Goal: Book appointment/travel/reservation

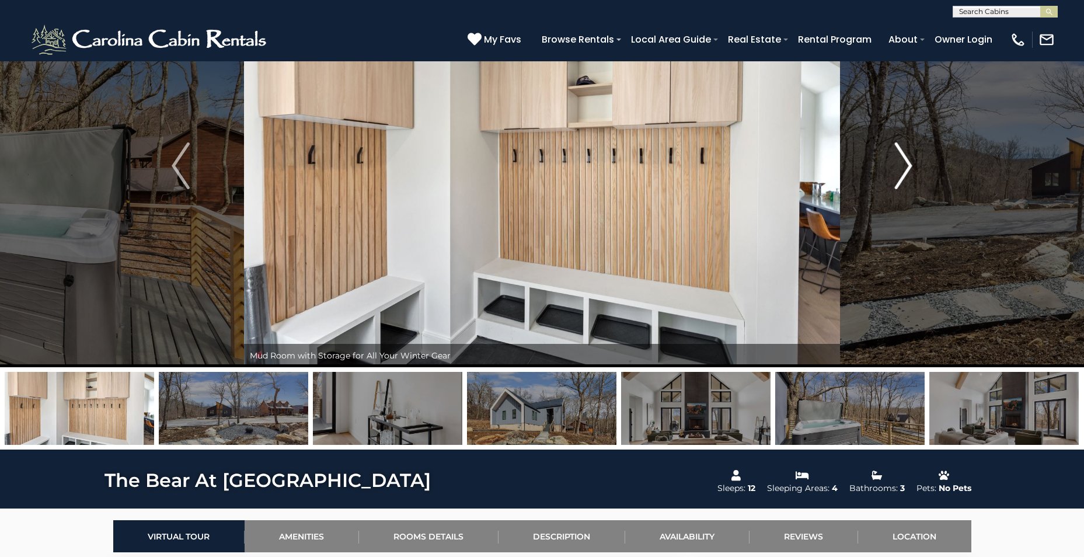
click at [900, 156] on img "Next" at bounding box center [903, 165] width 18 height 47
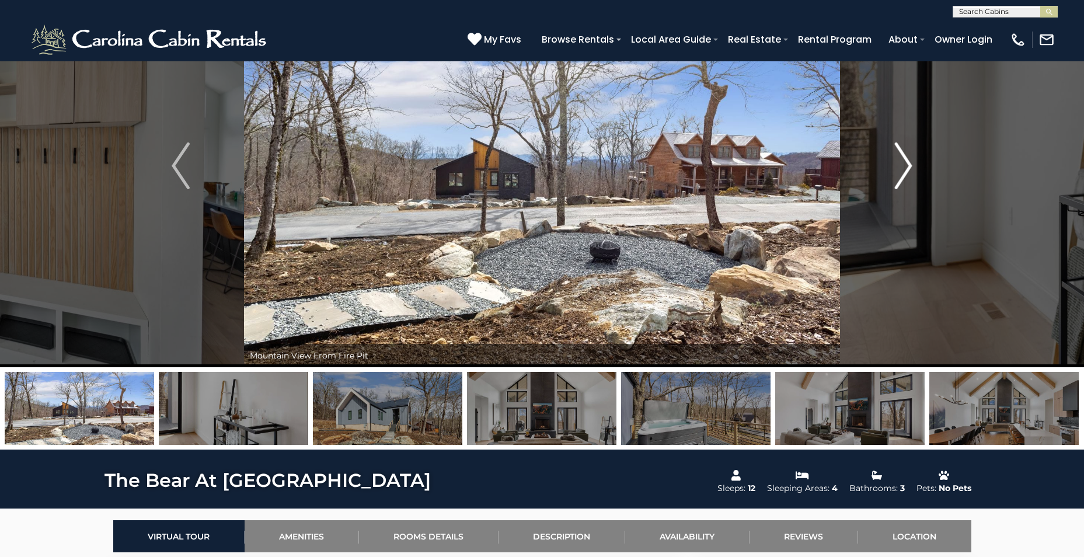
click at [900, 156] on img "Next" at bounding box center [903, 165] width 18 height 47
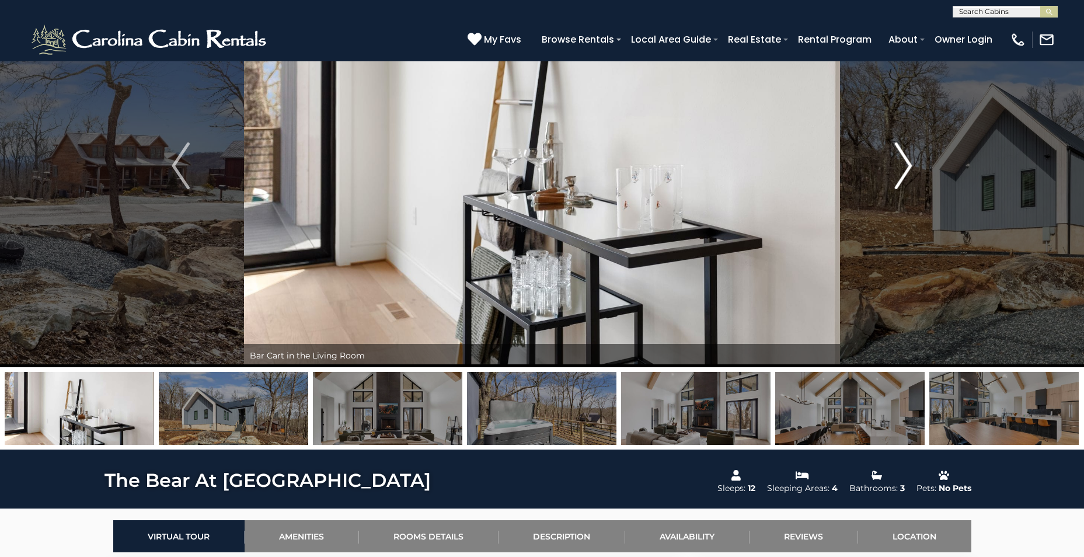
click at [900, 156] on img "Next" at bounding box center [903, 165] width 18 height 47
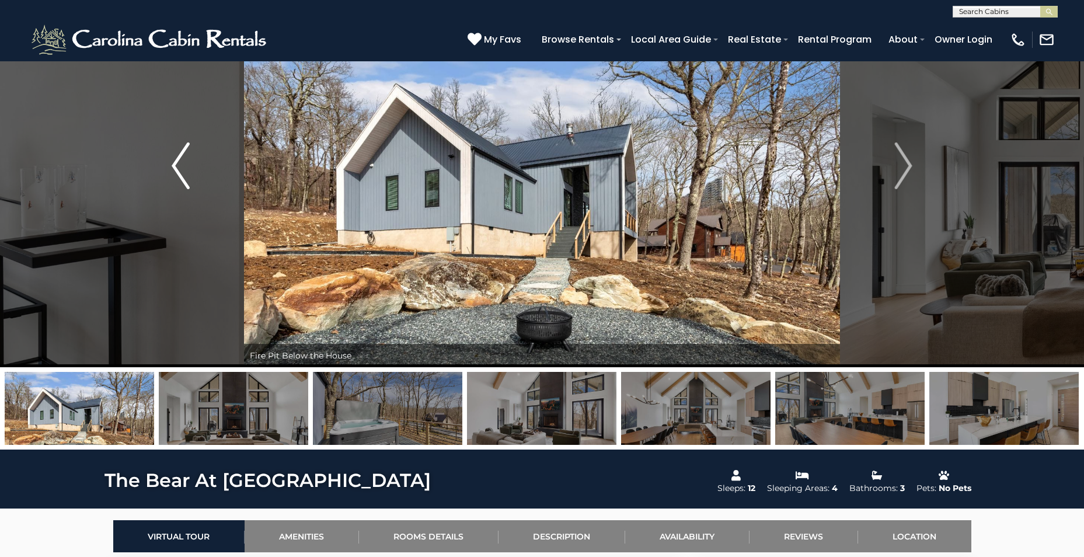
click at [187, 184] on img "Previous" at bounding box center [181, 165] width 18 height 47
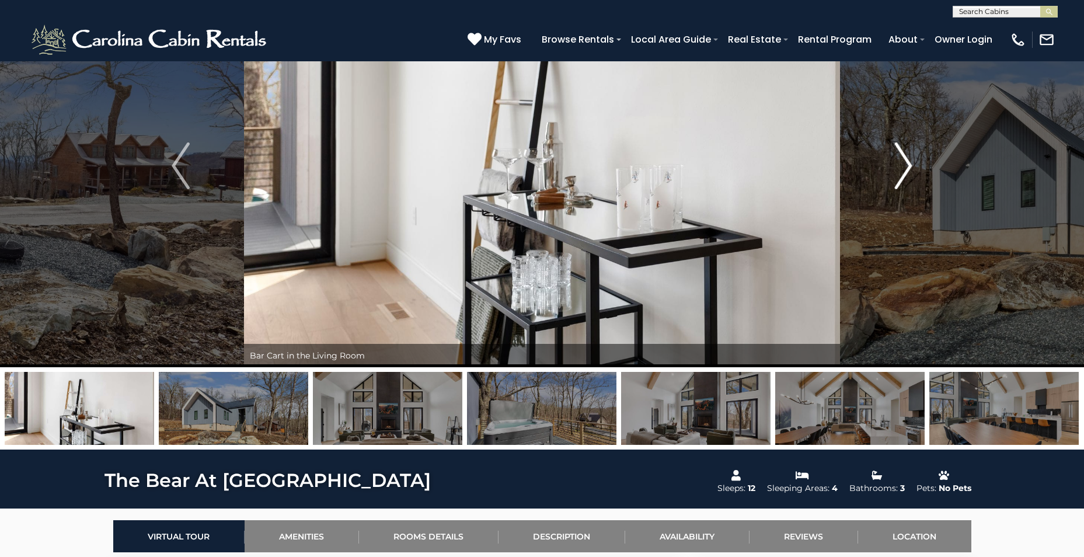
click at [904, 168] on img "Next" at bounding box center [903, 165] width 18 height 47
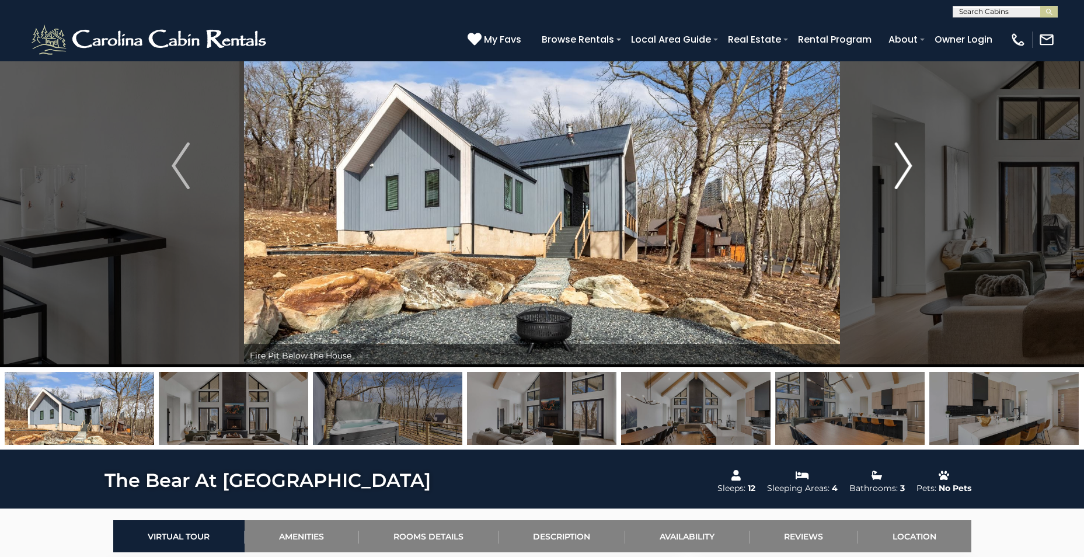
click at [904, 166] on img "Next" at bounding box center [903, 165] width 18 height 47
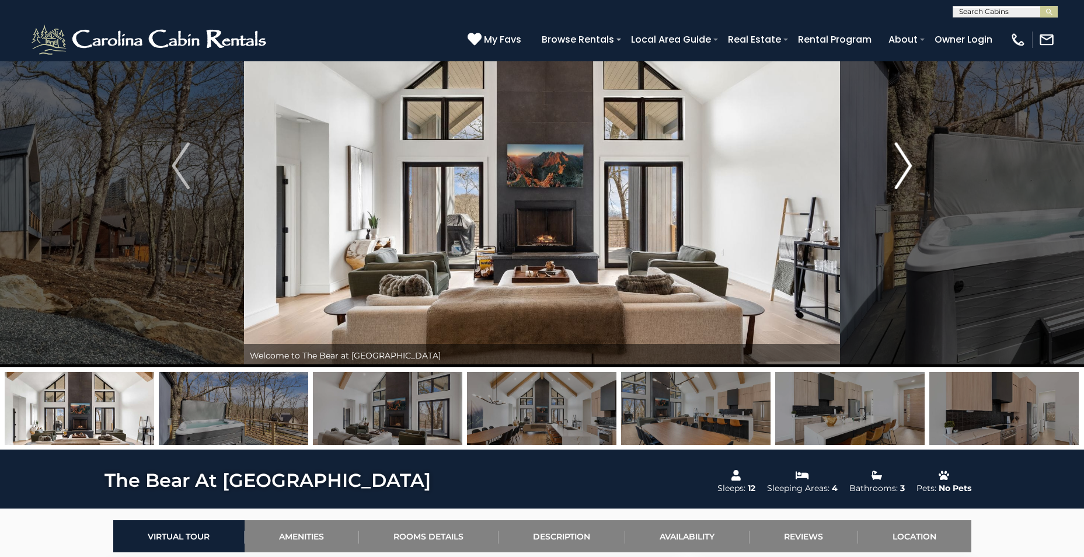
click at [904, 166] on img "Next" at bounding box center [903, 165] width 18 height 47
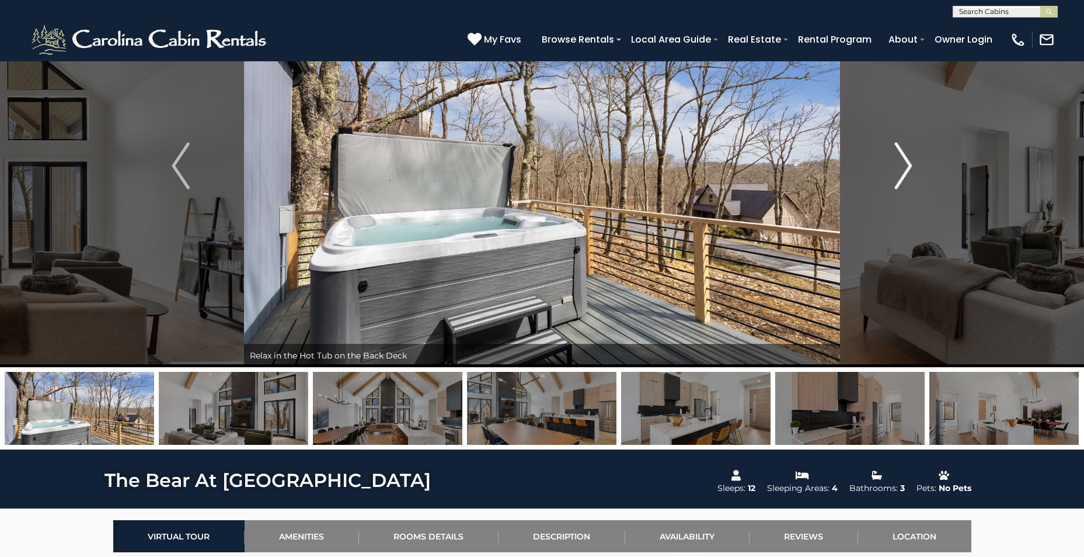
click at [904, 166] on img "Next" at bounding box center [903, 165] width 18 height 47
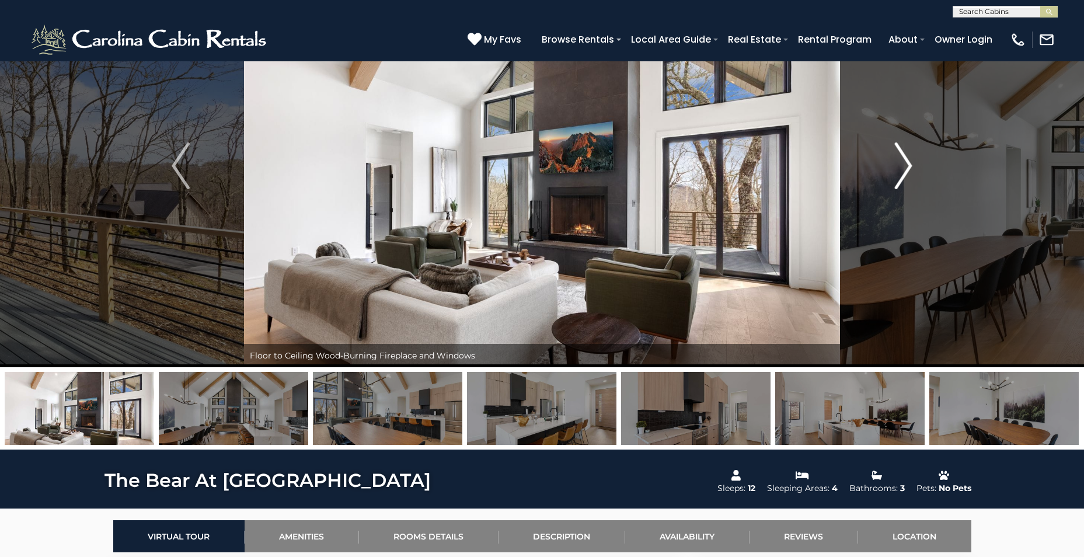
click at [904, 166] on img "Next" at bounding box center [903, 165] width 18 height 47
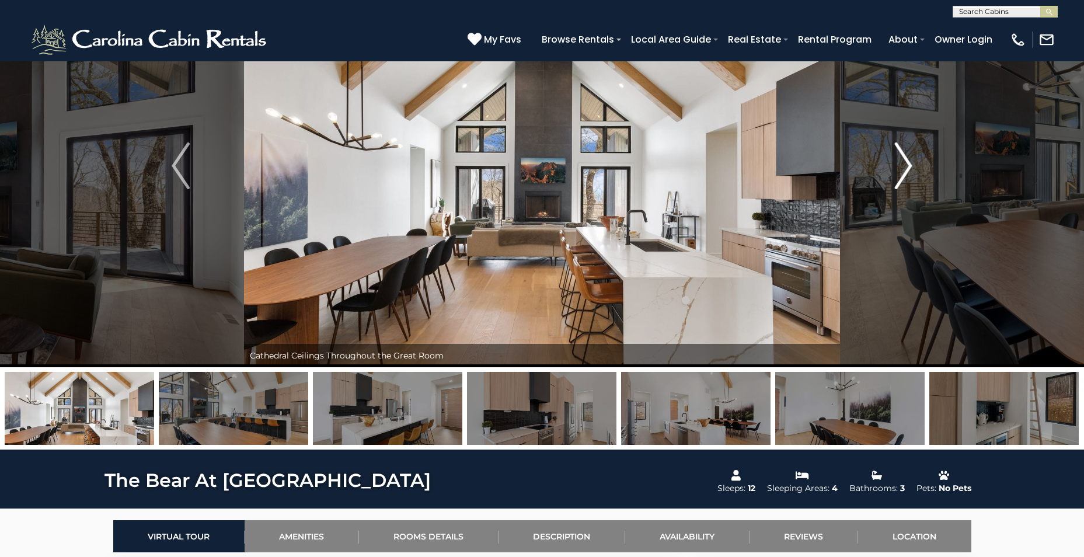
click at [904, 166] on img "Next" at bounding box center [903, 165] width 18 height 47
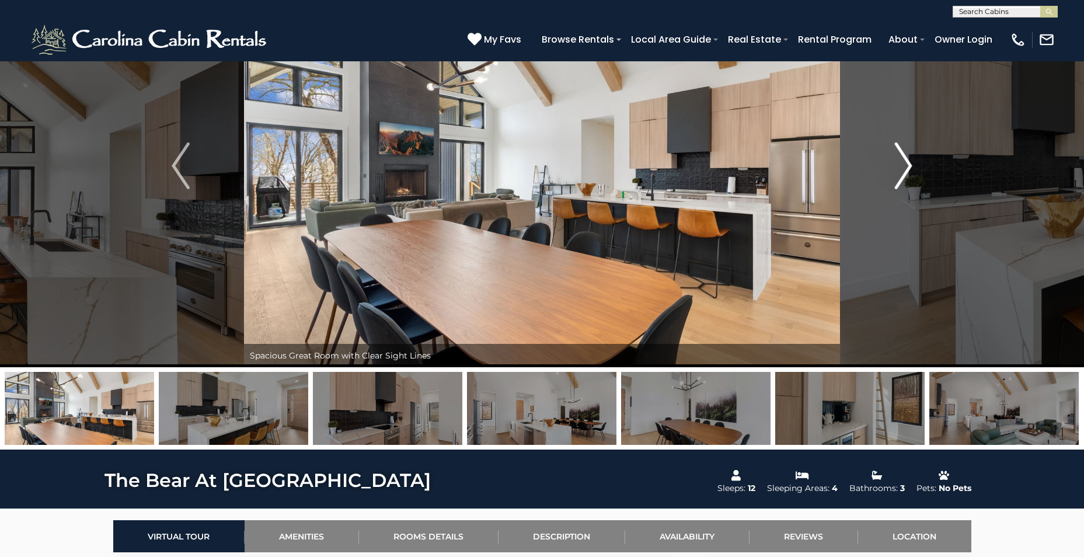
click at [904, 166] on img "Next" at bounding box center [903, 165] width 18 height 47
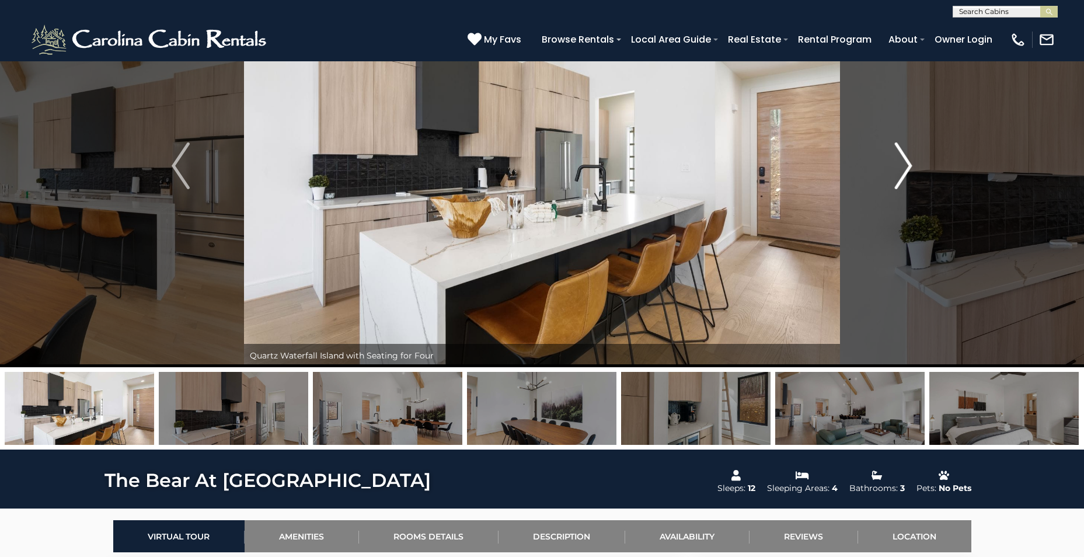
click at [904, 166] on img "Next" at bounding box center [903, 165] width 18 height 47
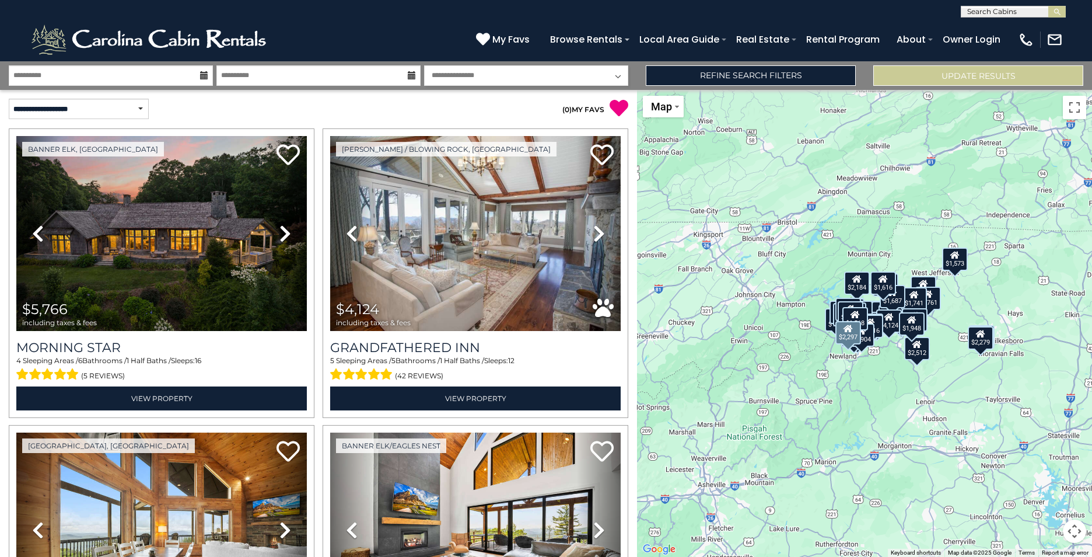
select select "*****"
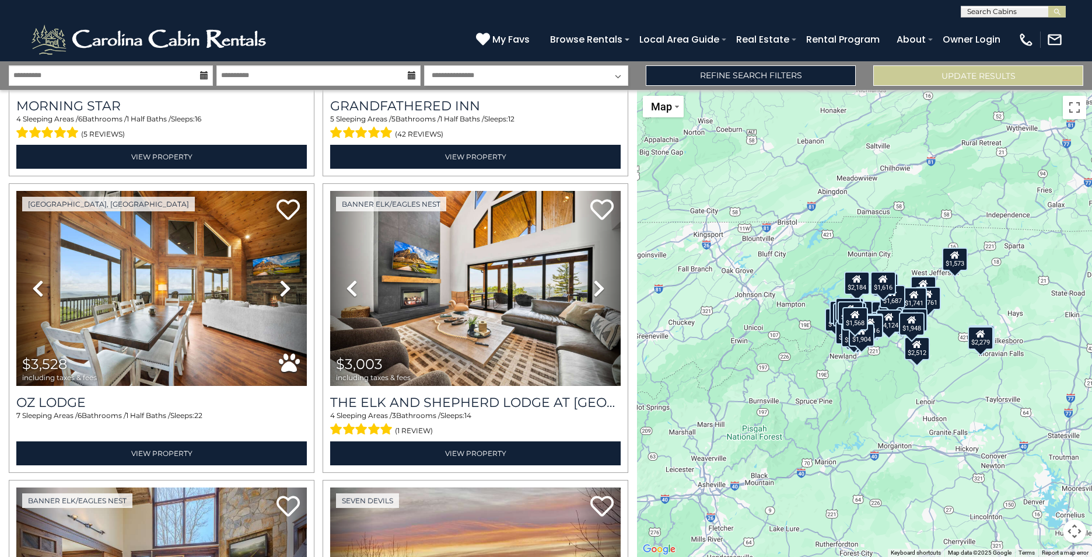
scroll to position [219, 0]
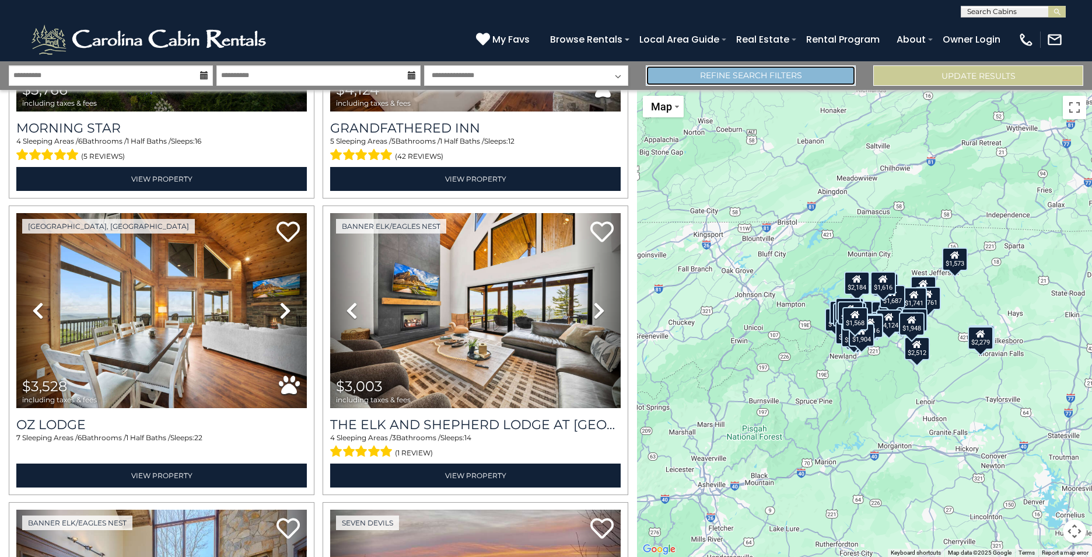
click at [794, 76] on link "Refine Search Filters" at bounding box center [751, 75] width 210 height 20
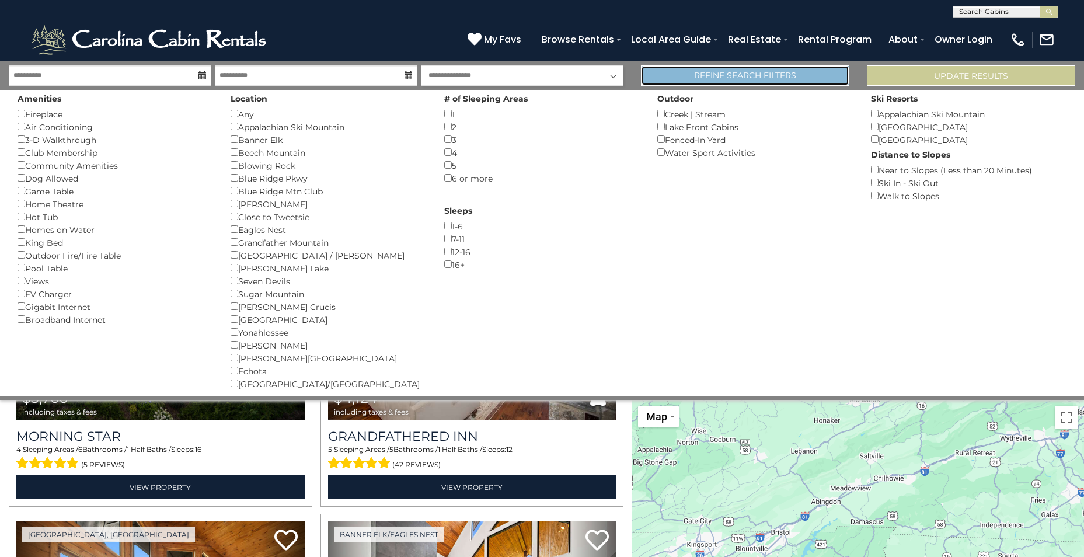
click at [765, 74] on link "Refine Search Filters" at bounding box center [745, 75] width 208 height 20
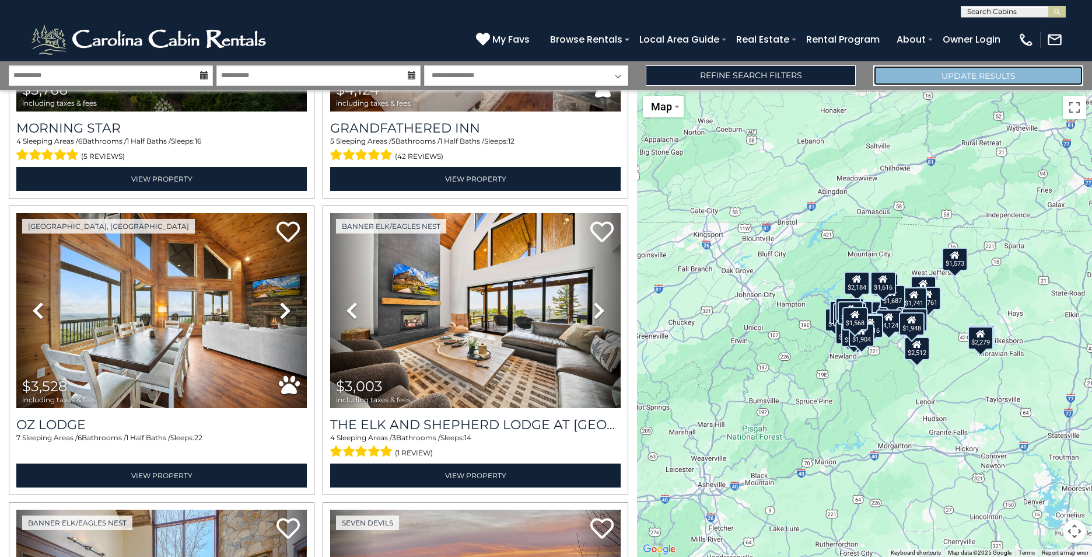
click at [949, 73] on button "Update Results" at bounding box center [979, 75] width 210 height 20
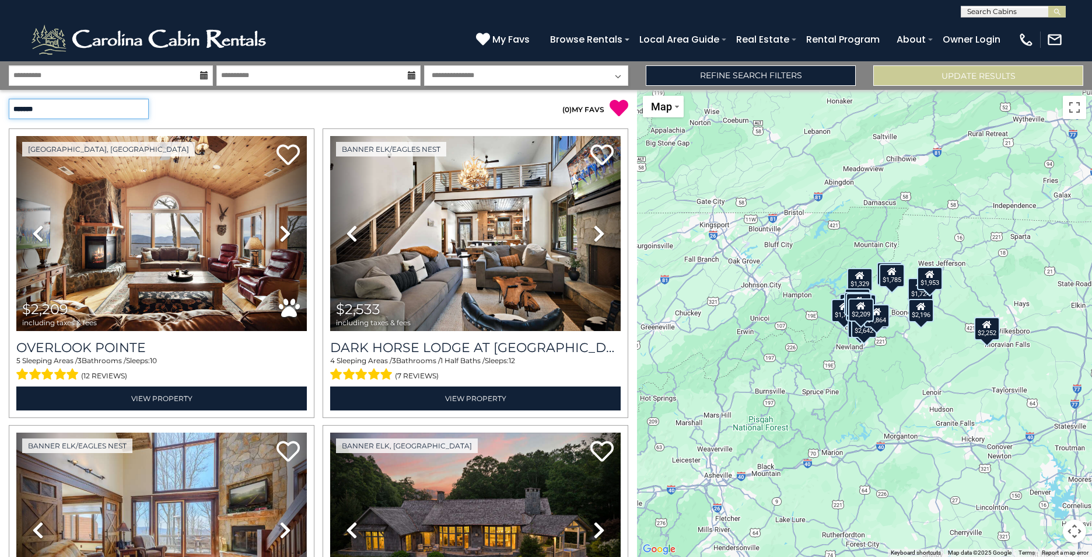
click at [100, 112] on select "**********" at bounding box center [79, 109] width 140 height 20
select select "*****"
click at [9, 99] on select "**********" at bounding box center [79, 109] width 140 height 20
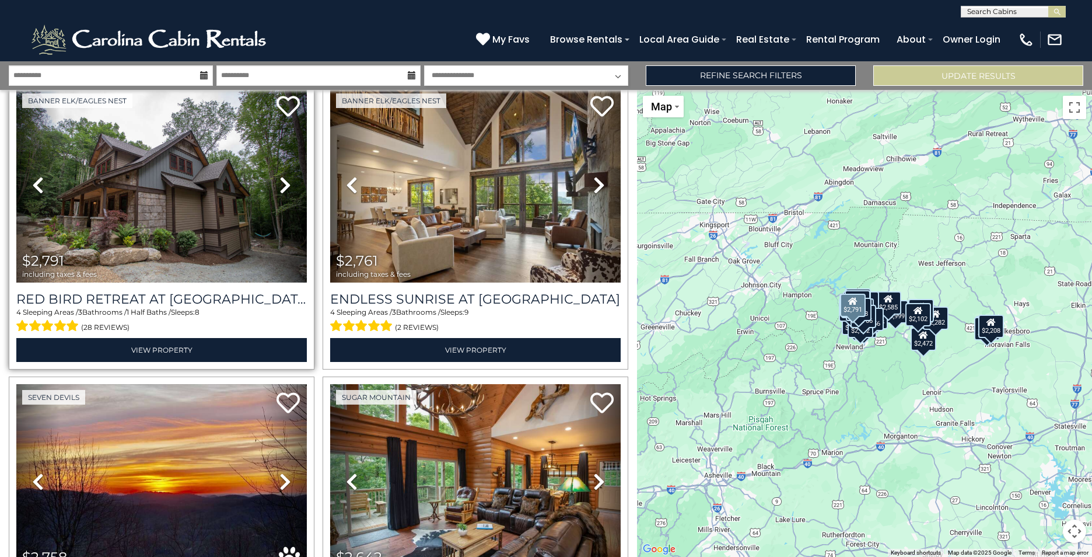
scroll to position [642, 0]
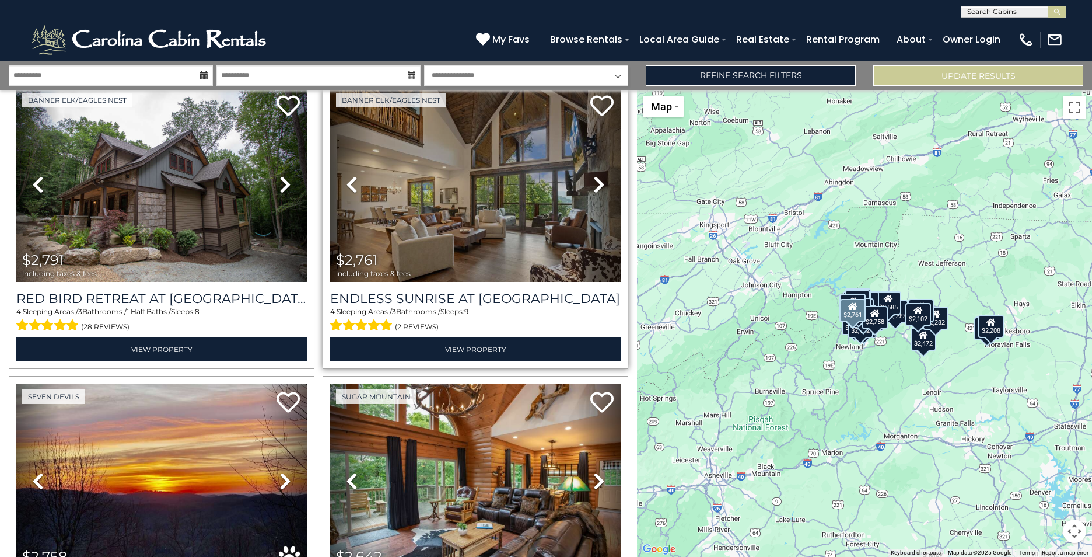
click at [593, 176] on icon at bounding box center [599, 184] width 12 height 19
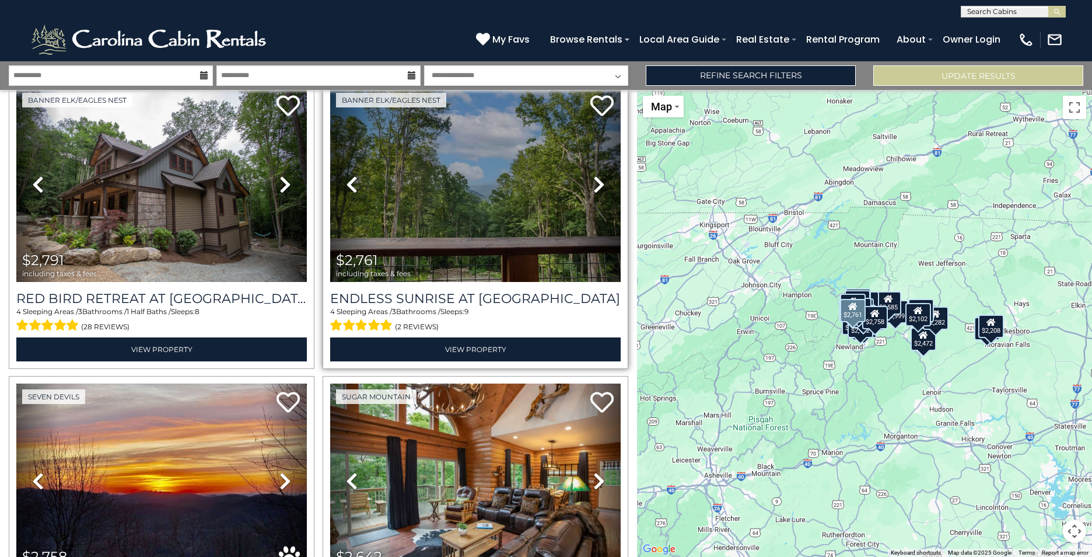
click at [593, 176] on icon at bounding box center [599, 184] width 12 height 19
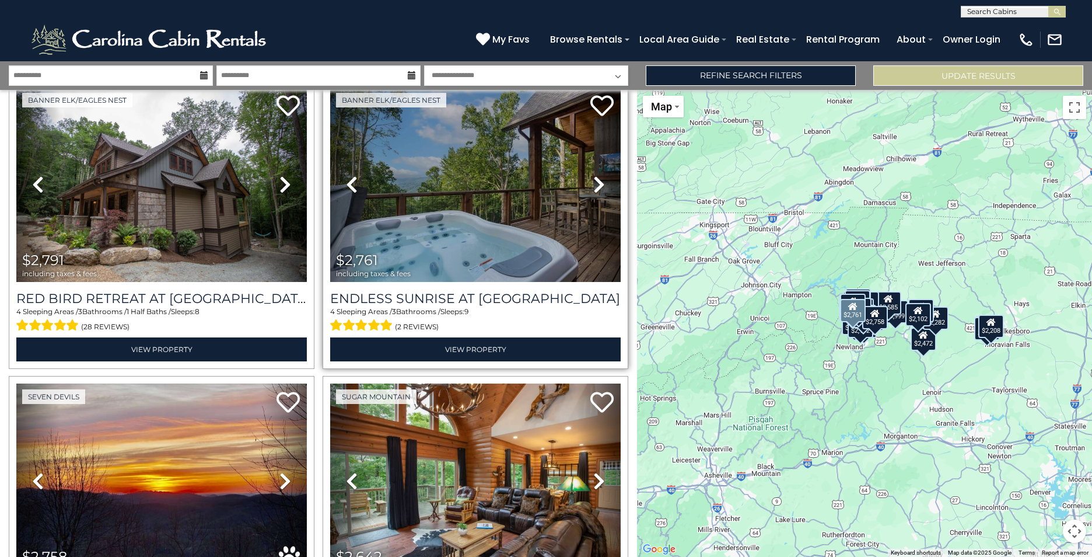
click at [593, 176] on icon at bounding box center [599, 184] width 12 height 19
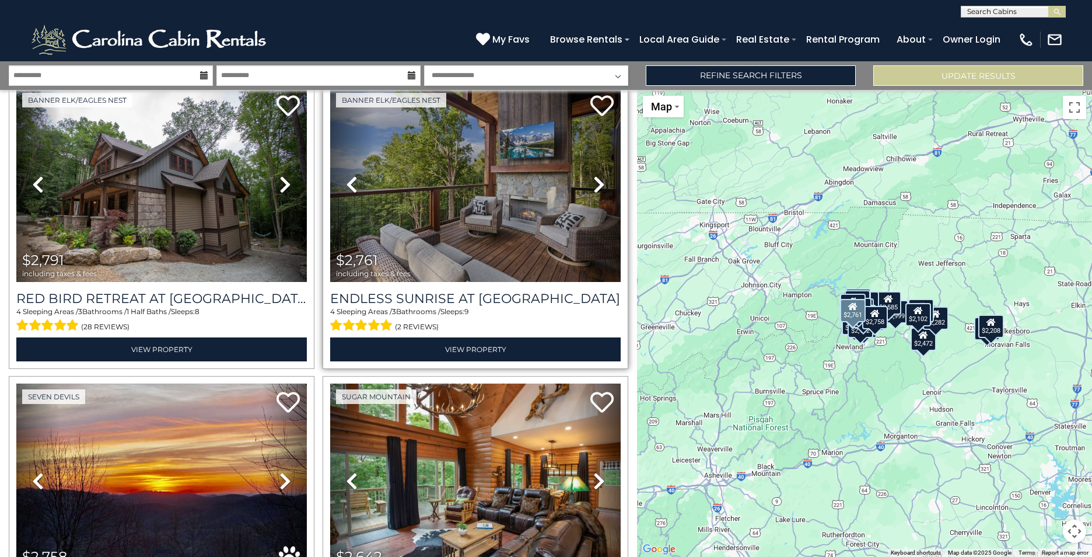
click at [593, 176] on icon at bounding box center [599, 184] width 12 height 19
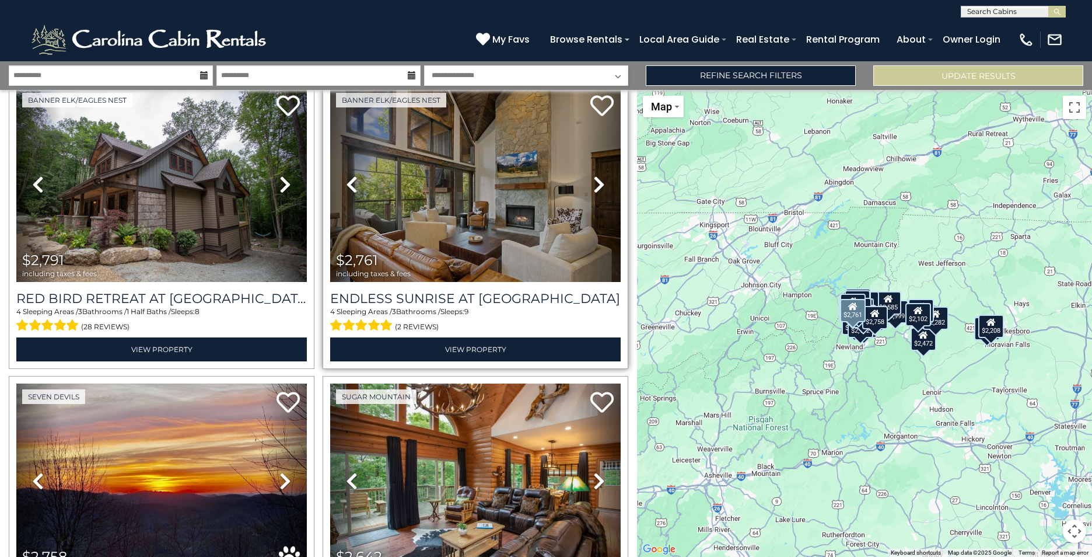
click at [593, 176] on icon at bounding box center [599, 184] width 12 height 19
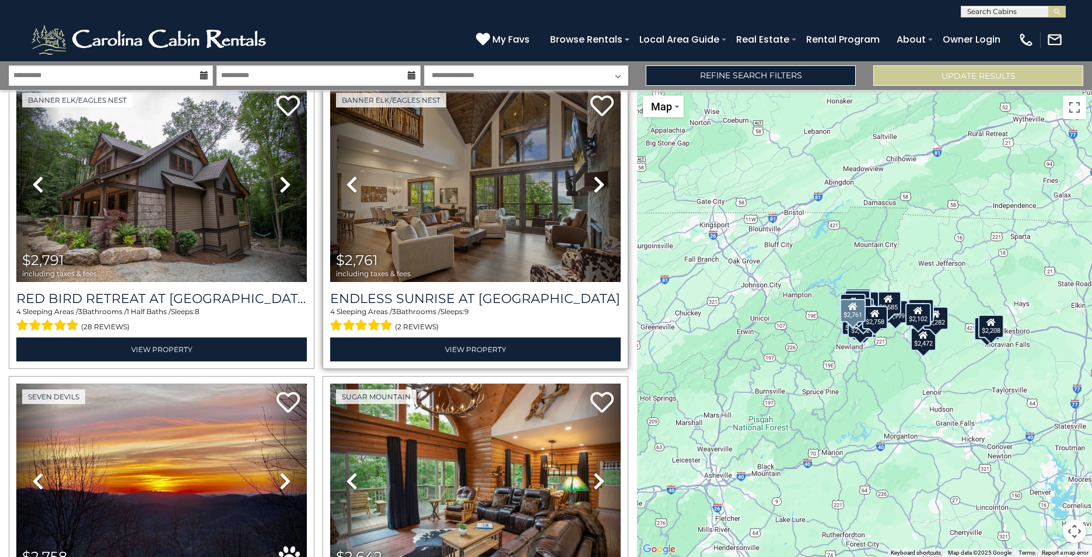
click at [593, 176] on icon at bounding box center [599, 184] width 12 height 19
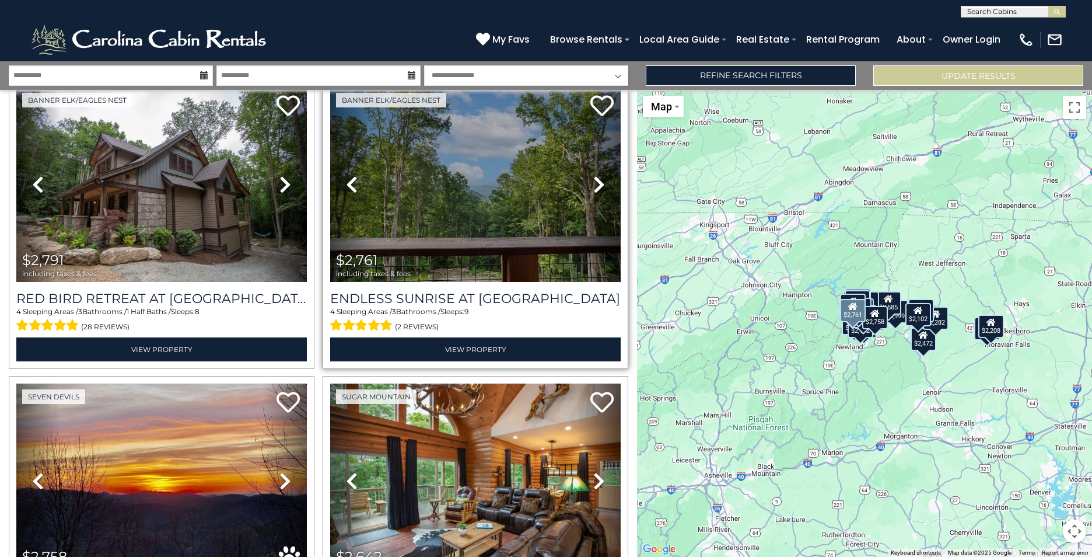
click at [593, 176] on icon at bounding box center [599, 184] width 12 height 19
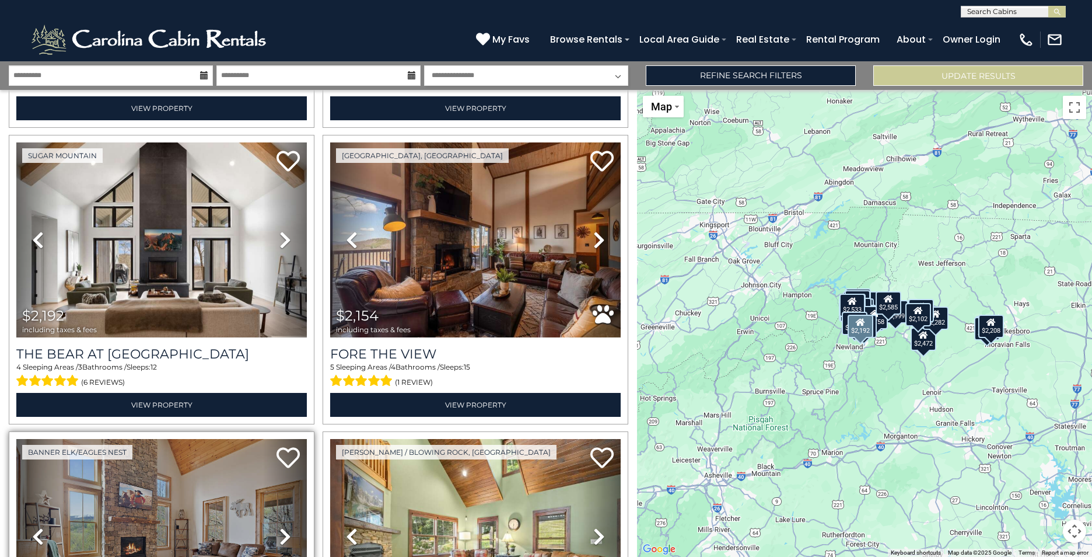
scroll to position [3560, 0]
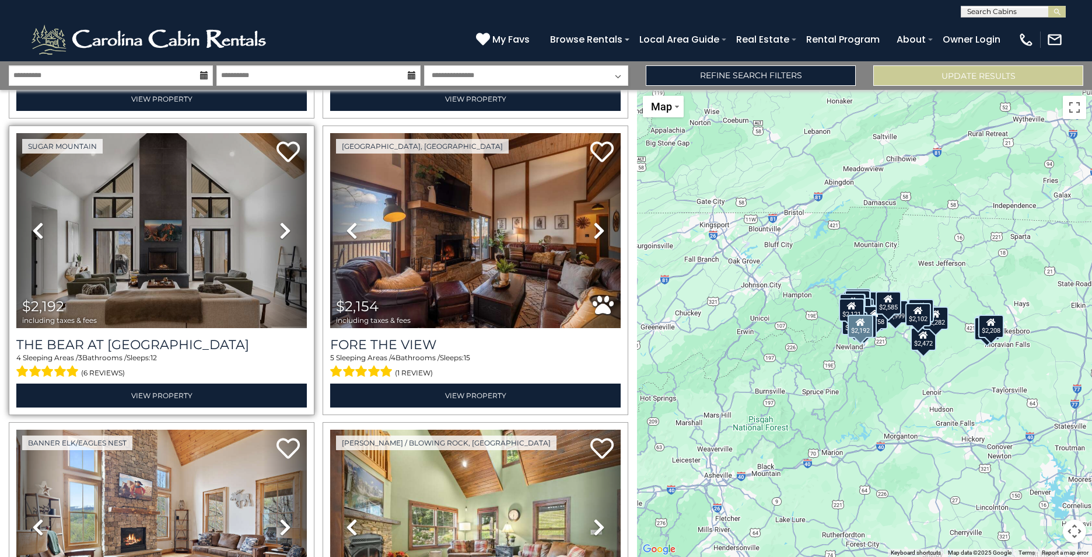
click at [284, 221] on icon at bounding box center [286, 230] width 12 height 19
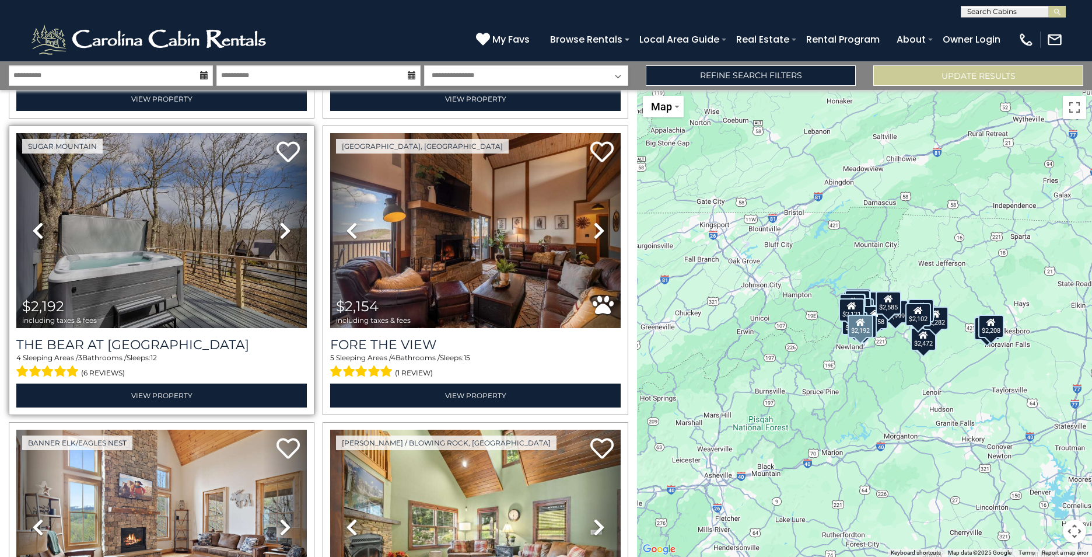
click at [284, 221] on icon at bounding box center [286, 230] width 12 height 19
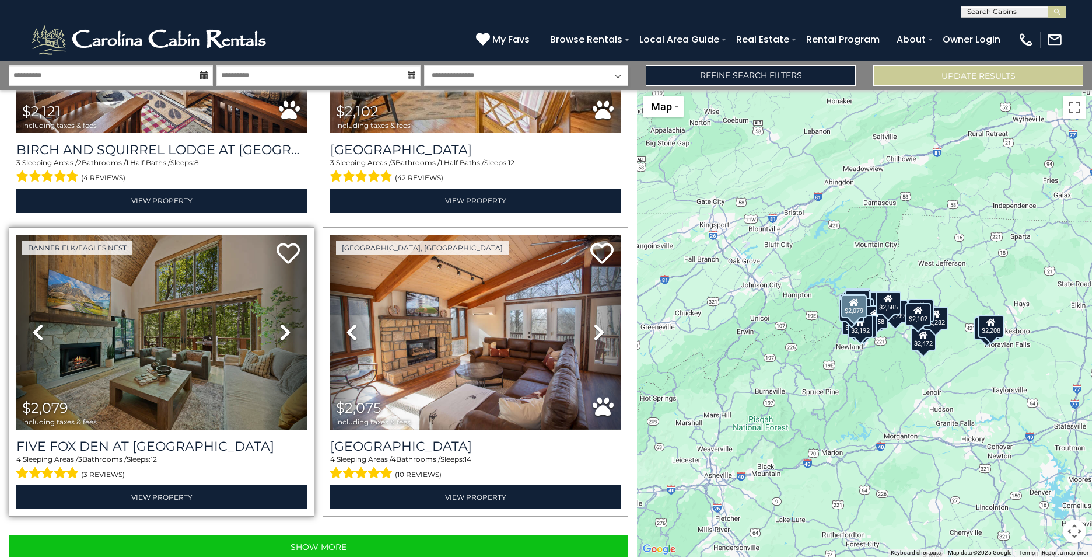
scroll to position [4053, 0]
